Goal: Submit feedback/report problem: Submit feedback/report problem

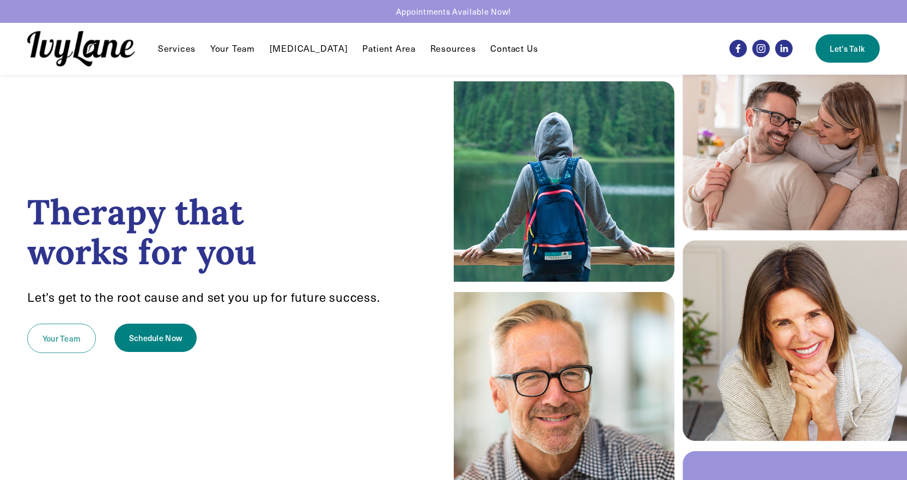
click at [66, 340] on link "Your Team" at bounding box center [61, 338] width 69 height 29
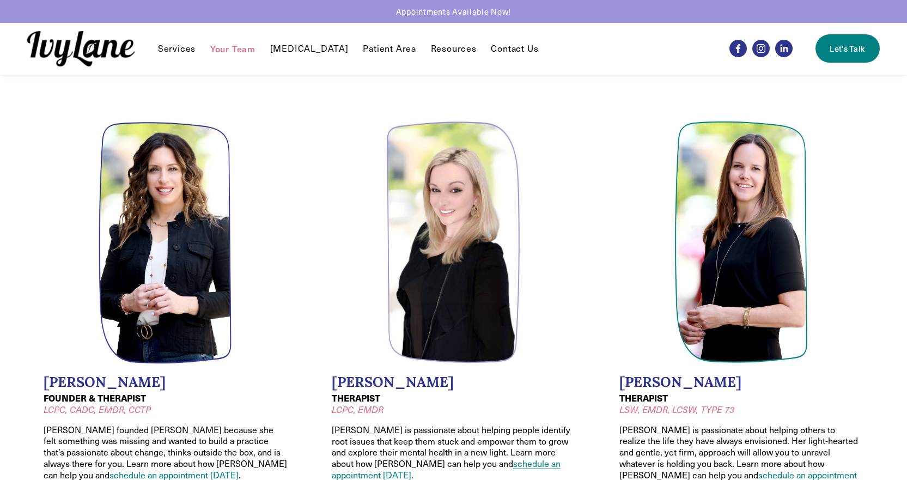
click at [375, 48] on link "Patient Area" at bounding box center [389, 48] width 53 height 13
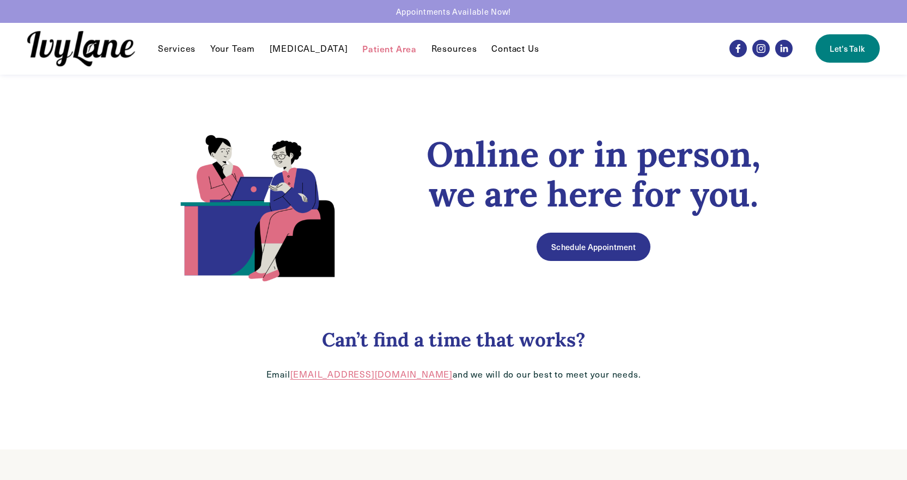
click at [849, 48] on link "Let's Talk" at bounding box center [848, 48] width 64 height 28
click at [382, 49] on link "Patient Area" at bounding box center [389, 48] width 54 height 13
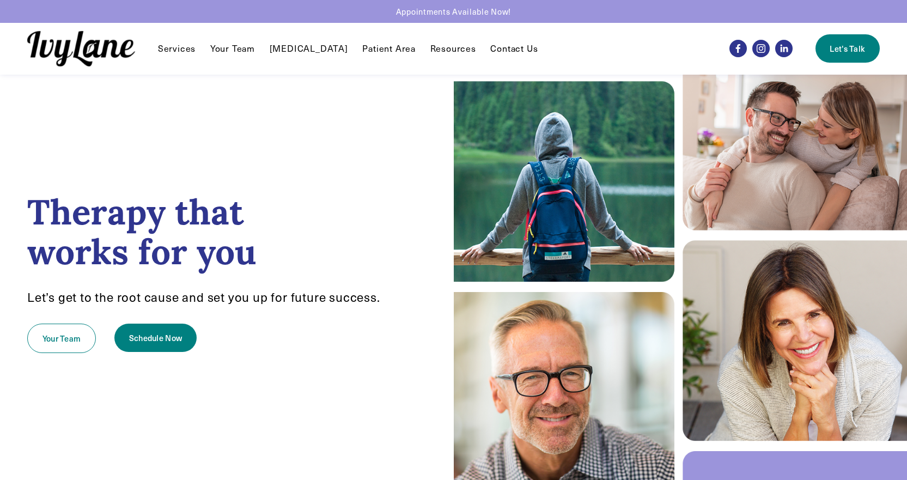
click at [241, 46] on link "Your Team" at bounding box center [232, 48] width 45 height 13
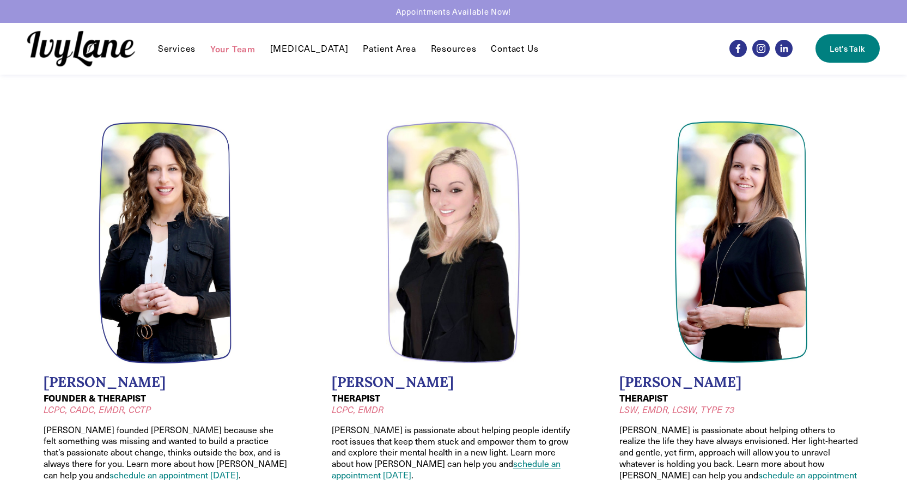
click at [491, 53] on link "Contact Us" at bounding box center [514, 48] width 47 height 13
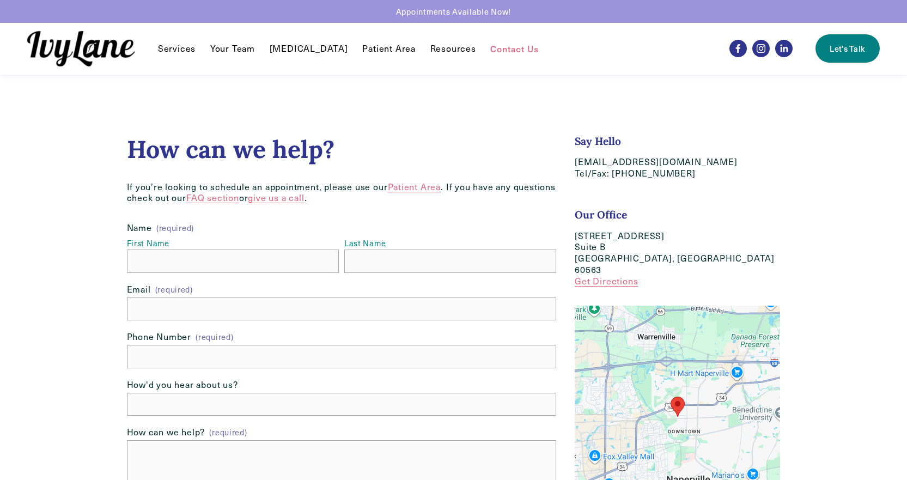
click at [186, 51] on span "Services" at bounding box center [177, 48] width 38 height 11
click at [157, 256] on input "First Name" at bounding box center [233, 261] width 212 height 23
type input "Kerry"
type input "Khan"
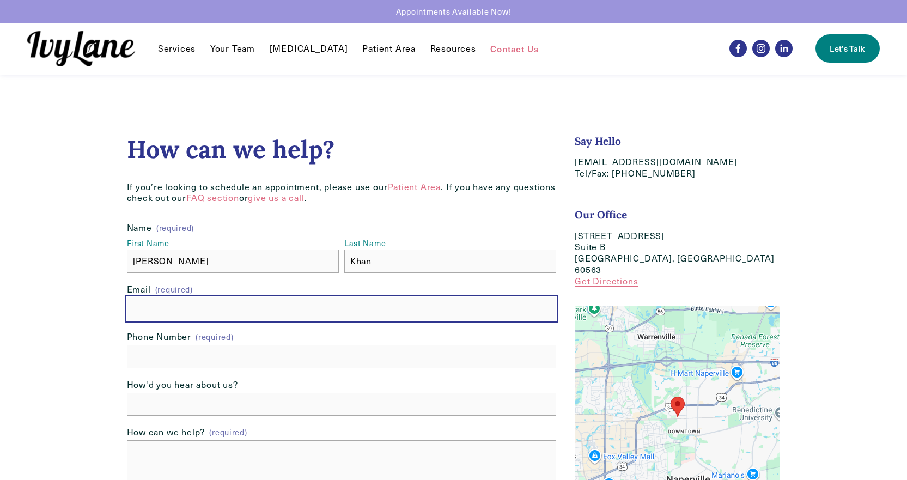
type input "kerryjo64@gmail.com"
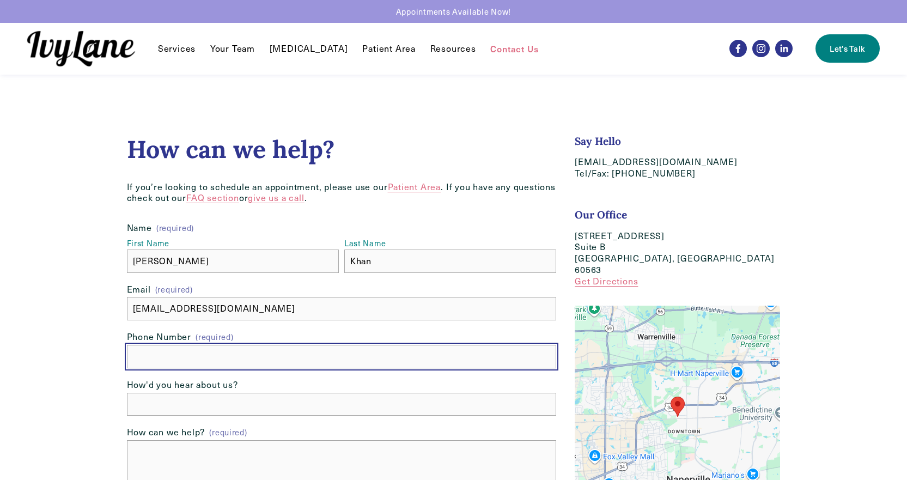
type input "(630) 408-0137"
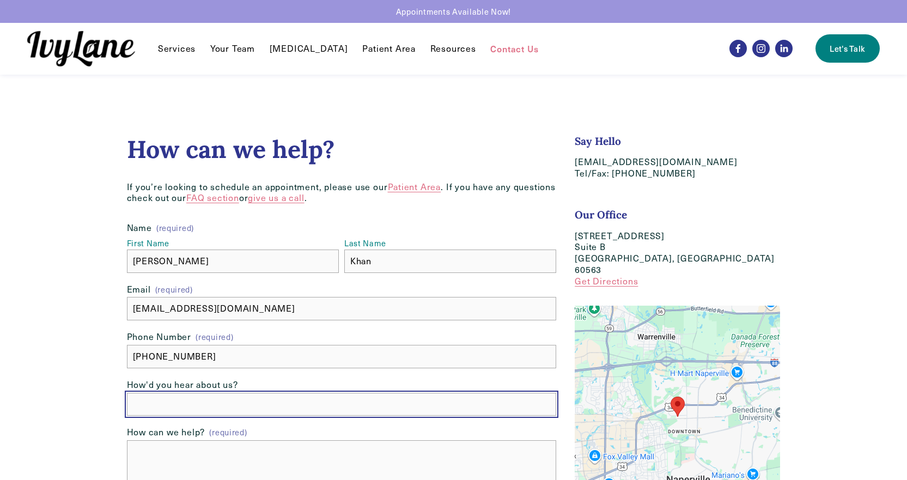
click at [164, 406] on input "How'd you hear about us?" at bounding box center [342, 404] width 430 height 23
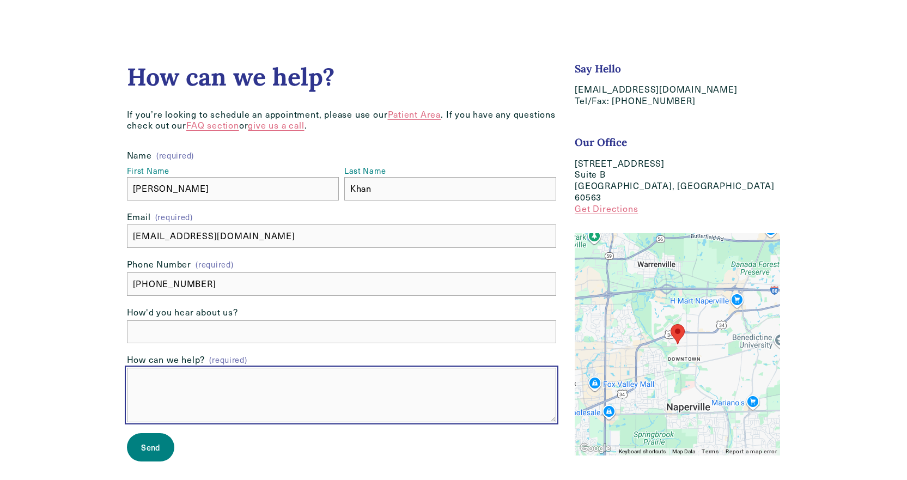
click at [147, 383] on textarea "How can we help? (required)" at bounding box center [342, 395] width 430 height 54
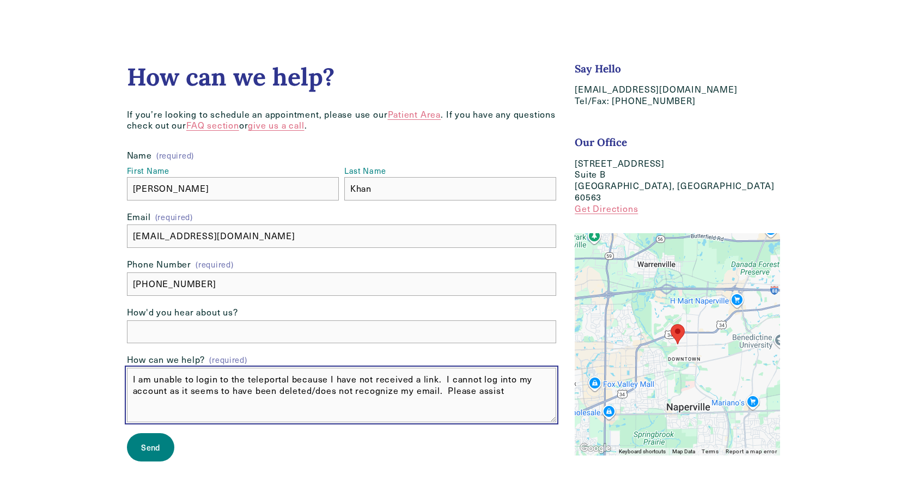
type textarea "I am unable to login to the teleportal because I have not received a link. I ca…"
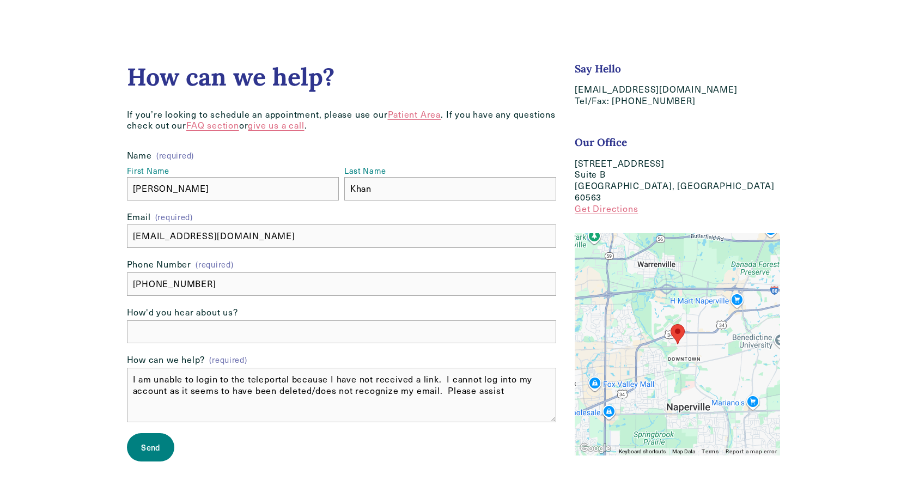
click at [156, 447] on span "Send" at bounding box center [150, 447] width 19 height 11
